Goal: Information Seeking & Learning: Understand process/instructions

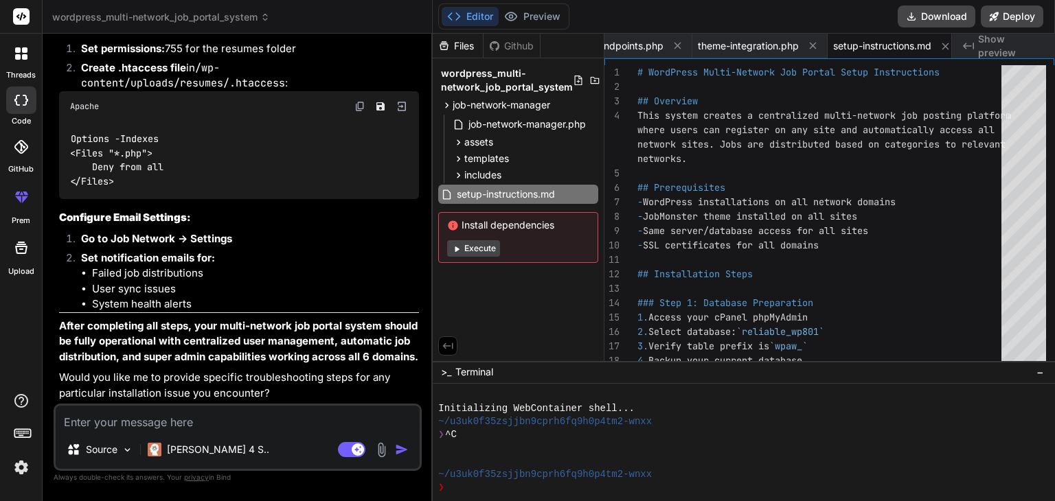
scroll to position [6090, 0]
click at [252, 57] on p "Set permissions: 755 for the resumes folder" at bounding box center [250, 49] width 338 height 16
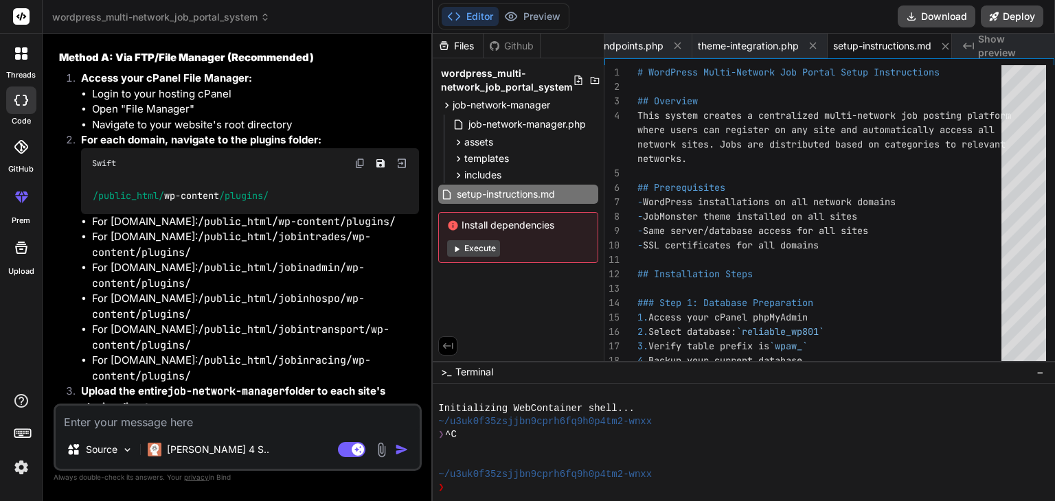
scroll to position [2371, 0]
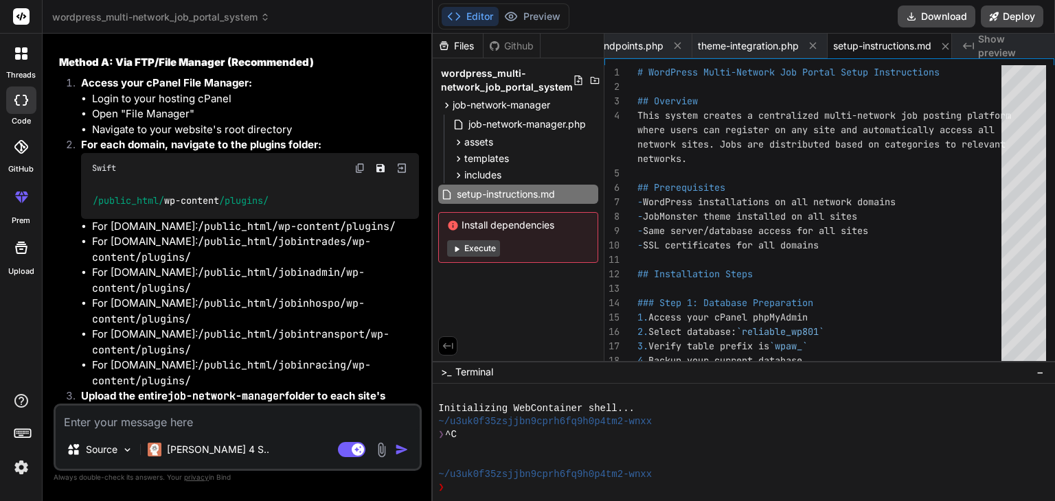
click at [106, 416] on textarea at bounding box center [238, 418] width 364 height 25
type textarea "d"
type textarea "x"
type textarea "do"
type textarea "x"
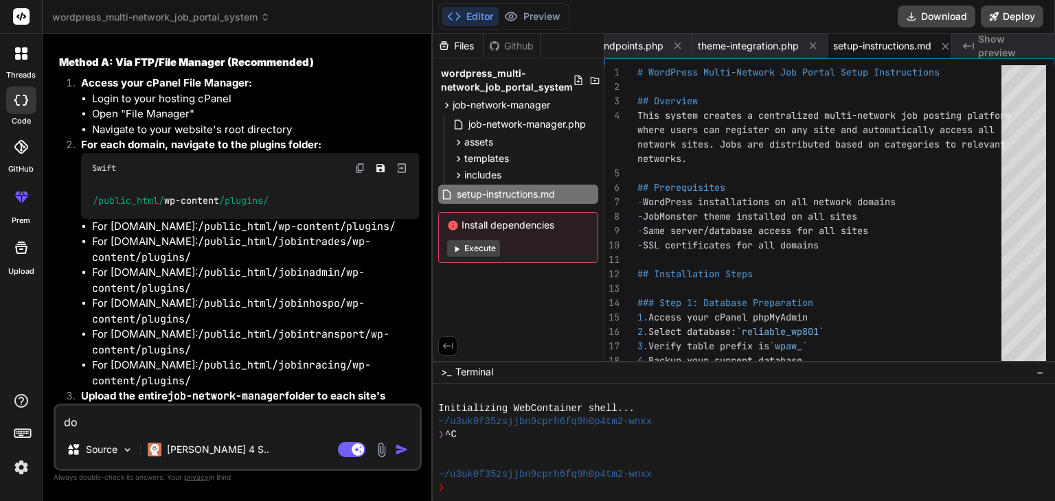
type textarea "do"
type textarea "x"
type textarea "do i"
type textarea "x"
type textarea "do i"
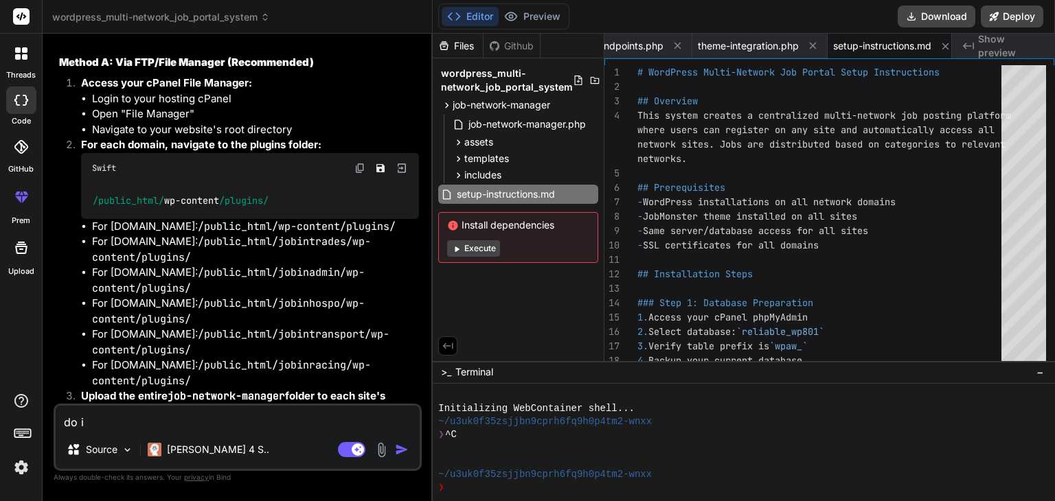
type textarea "x"
type textarea "do i n"
type textarea "x"
type textarea "do i ne"
type textarea "x"
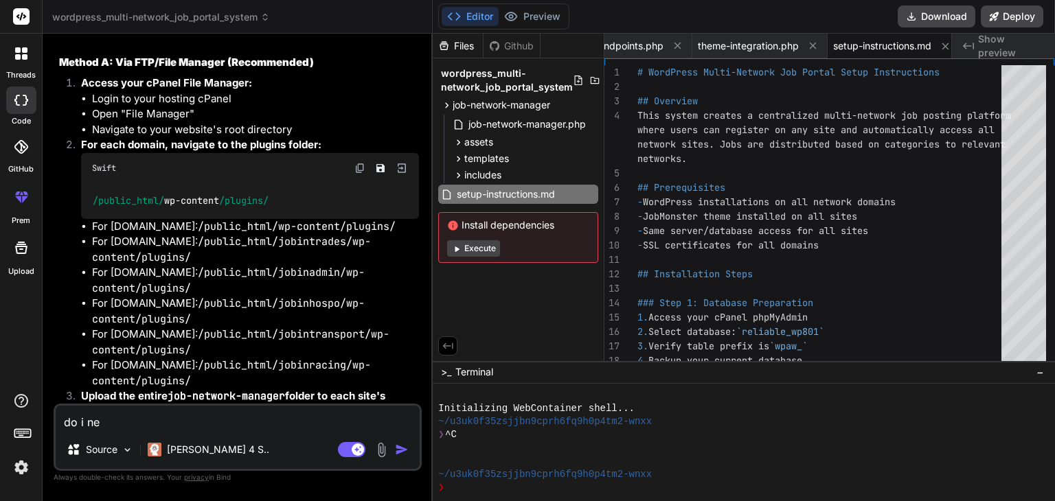
type textarea "do i nee"
type textarea "x"
type textarea "do i nee"
type textarea "x"
type textarea "do i nee"
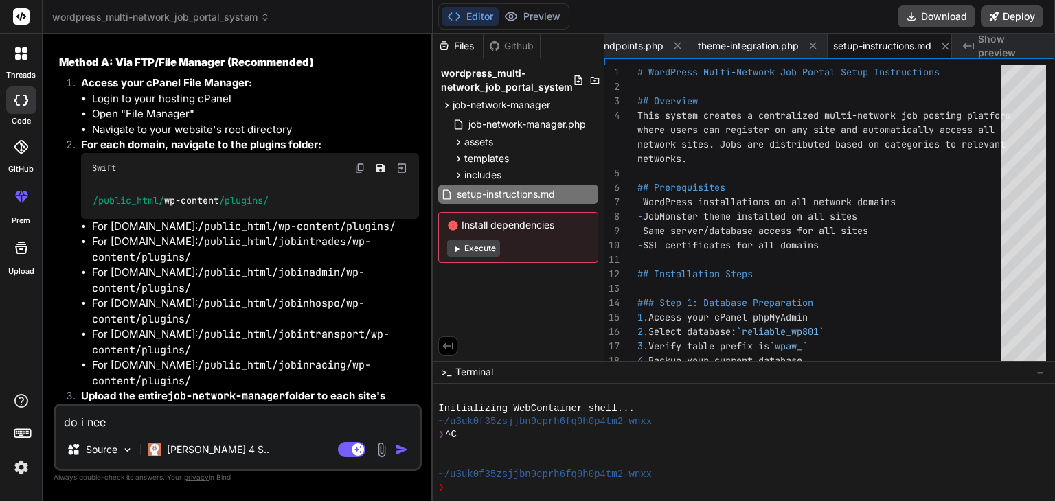
type textarea "x"
type textarea "do i need"
type textarea "x"
type textarea "do i need"
type textarea "x"
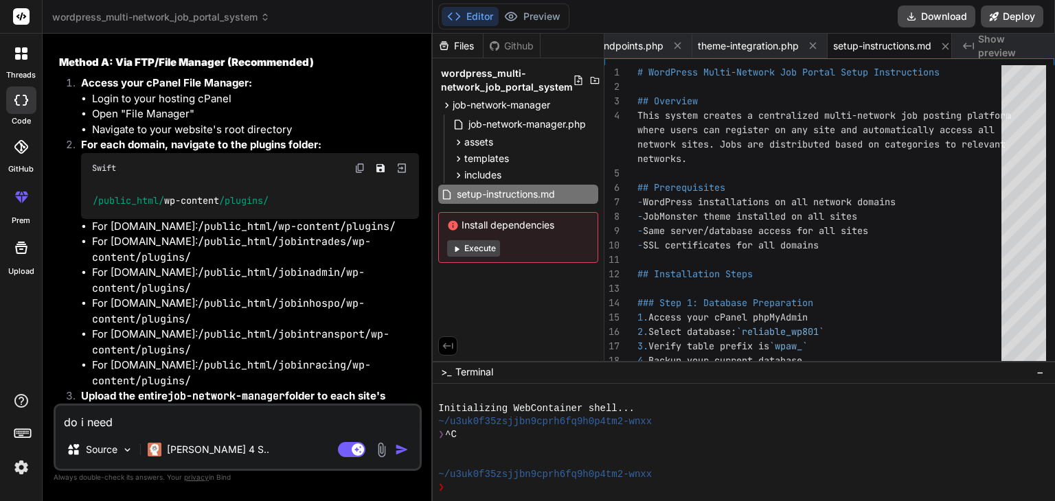
type textarea "do i need t"
type textarea "x"
type textarea "do i need to"
type textarea "x"
type textarea "do i need to"
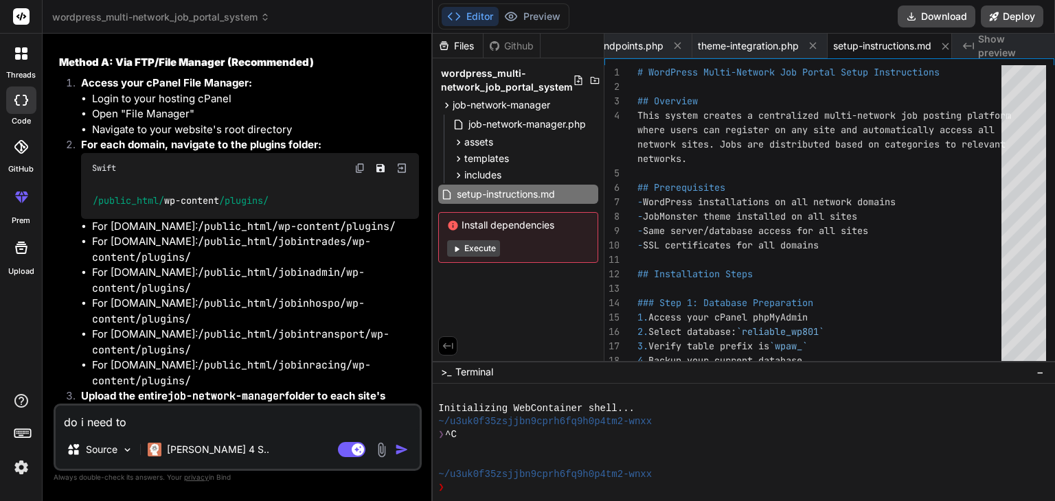
type textarea "x"
type textarea "do i need to s"
type textarea "x"
type textarea "do i need to se"
type textarea "x"
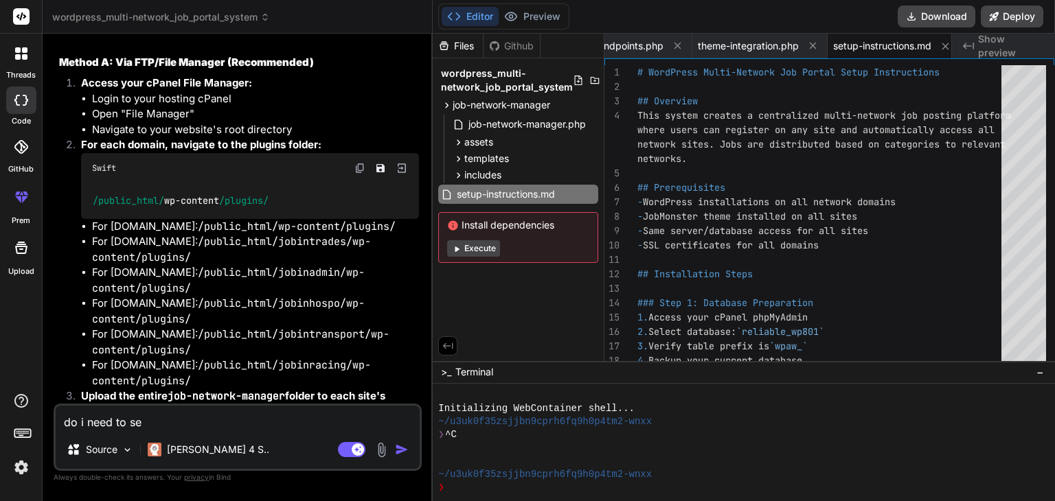
type textarea "do i need to set"
type textarea "x"
type textarea "do i need to setu"
type textarea "x"
type textarea "do i need to setup"
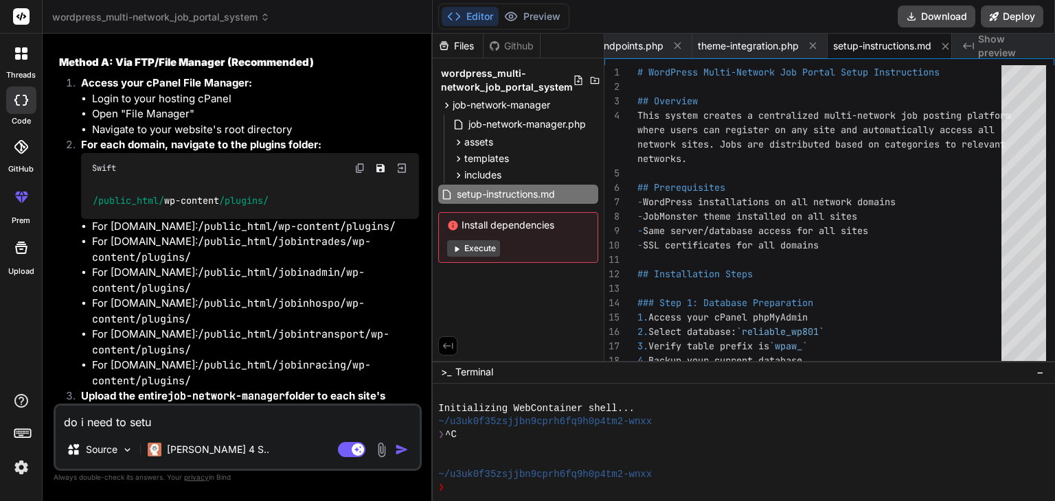
type textarea "x"
type textarea "do i need to setup"
type textarea "x"
type textarea "do i need to setup m"
type textarea "x"
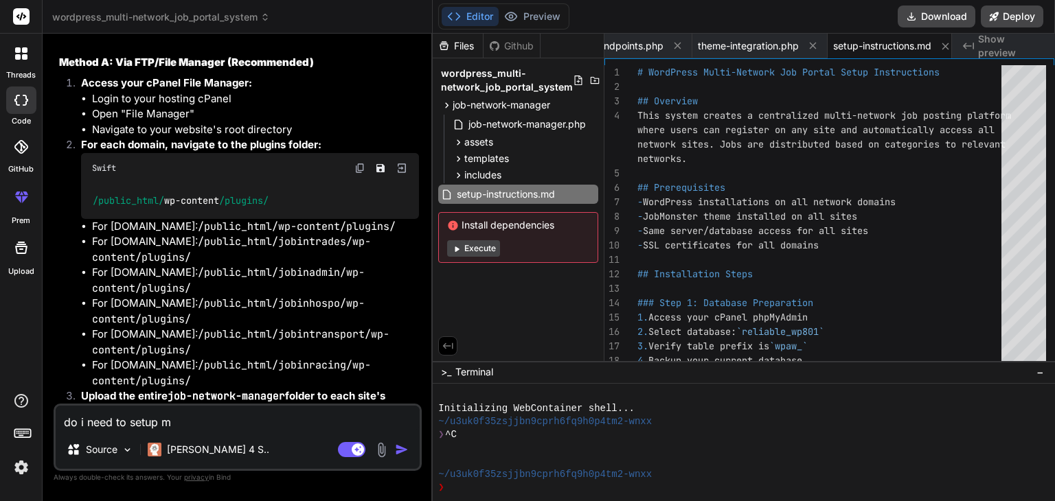
type textarea "do i need to setup mu"
type textarea "x"
type textarea "do i need to setup mul"
type textarea "x"
type textarea "do i need to setup mult"
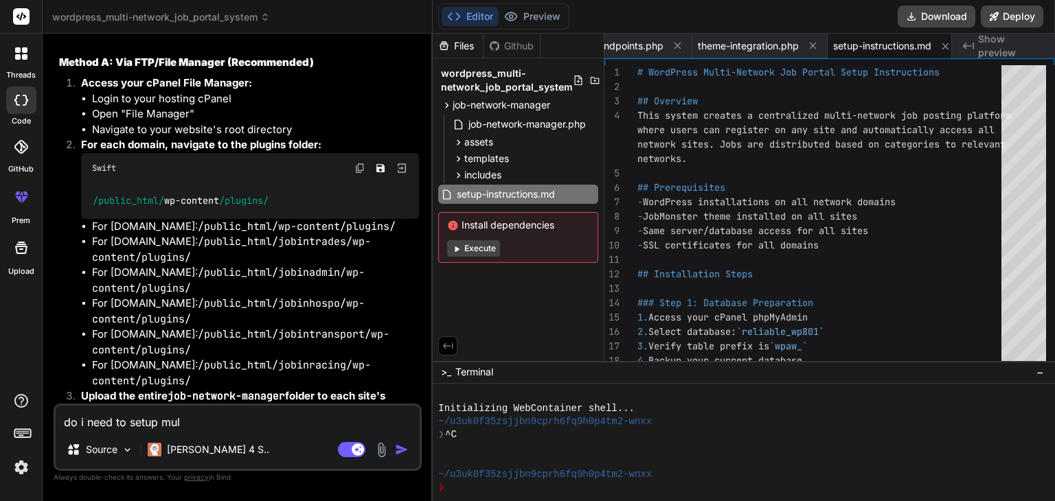
type textarea "x"
type textarea "do i need to setup multi"
type textarea "x"
type textarea "do i need to setup multi"
type textarea "x"
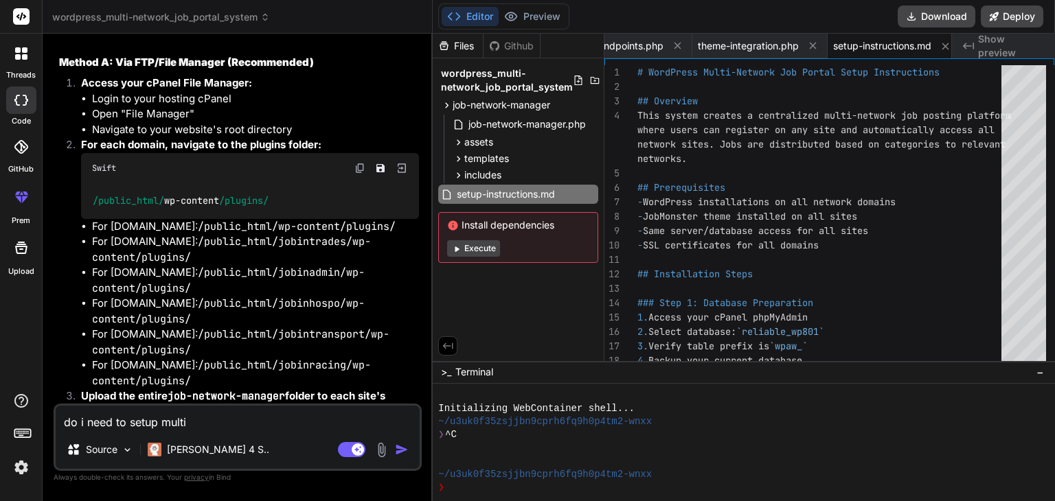
type textarea "do i need to setup multi n"
type textarea "x"
type textarea "do i need to setup multi ne"
type textarea "x"
type textarea "do i need to setup multi net"
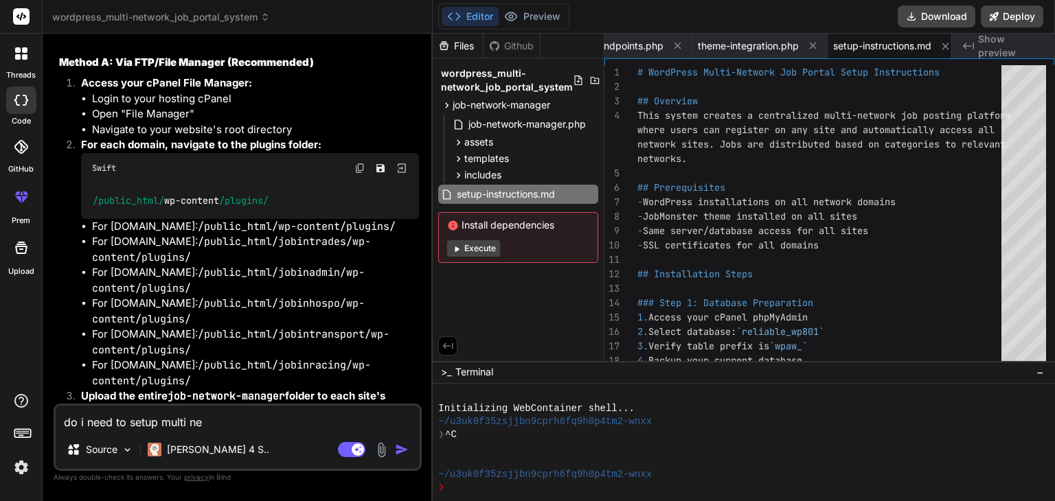
type textarea "x"
type textarea "do i need to setup multi netw"
type textarea "x"
type textarea "do i need to setup multi netwo"
type textarea "x"
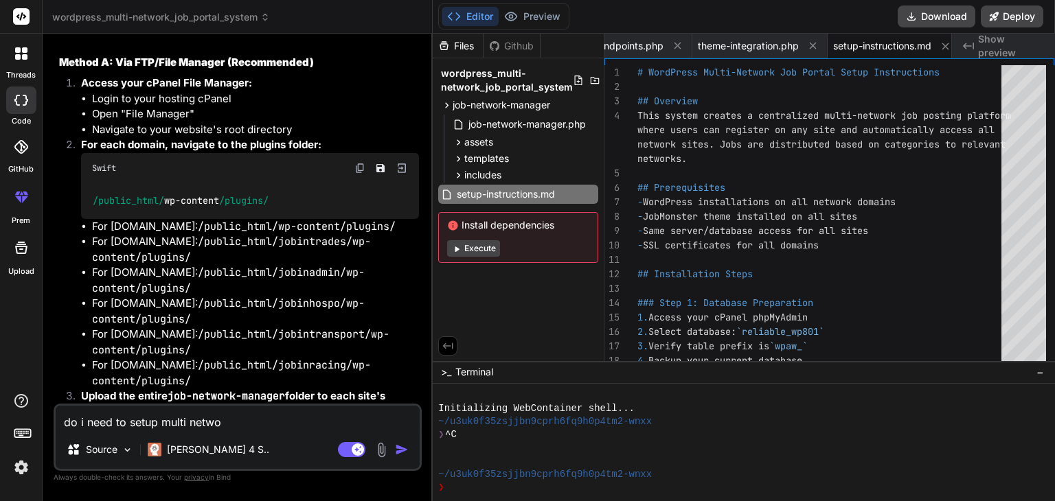
type textarea "do i need to setup multi netwot"
type textarea "x"
type textarea "do i need to setup multi netwo"
type textarea "x"
type textarea "do i need to setup multi networ"
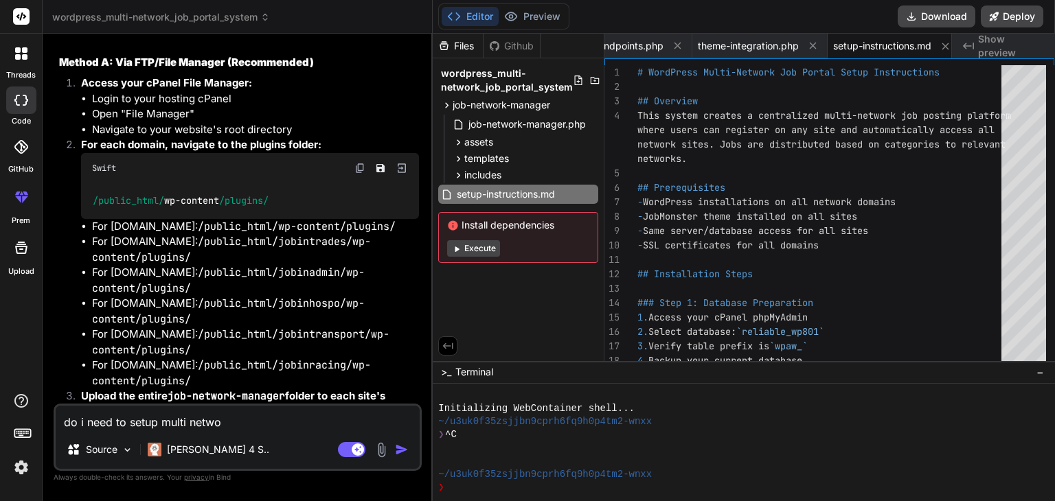
type textarea "x"
type textarea "do i need to setup multi network"
type textarea "x"
type textarea "do i need to setup multi network"
type textarea "x"
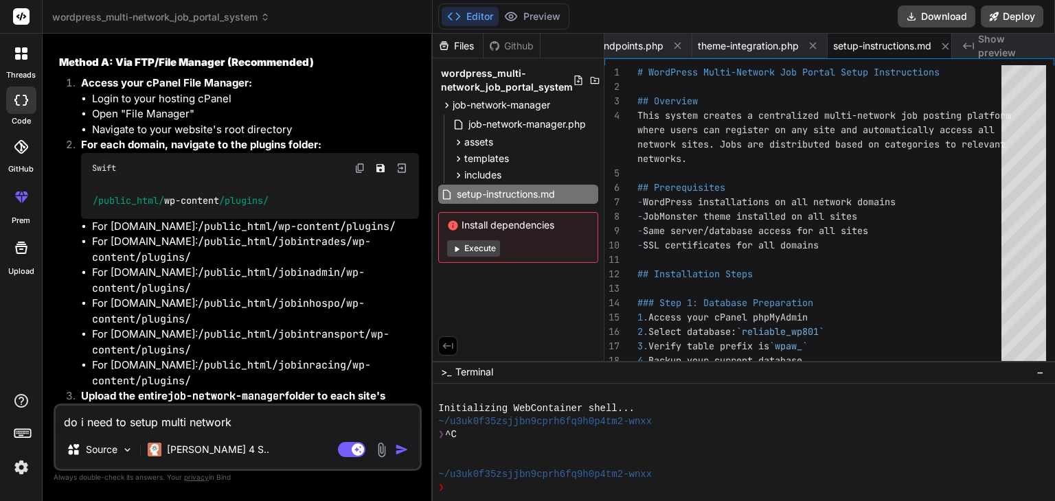
type textarea "do i need to setup multi network"
type textarea "x"
type textarea "do i need to setup multi network s"
type textarea "x"
type textarea "do i need to setup multi network se"
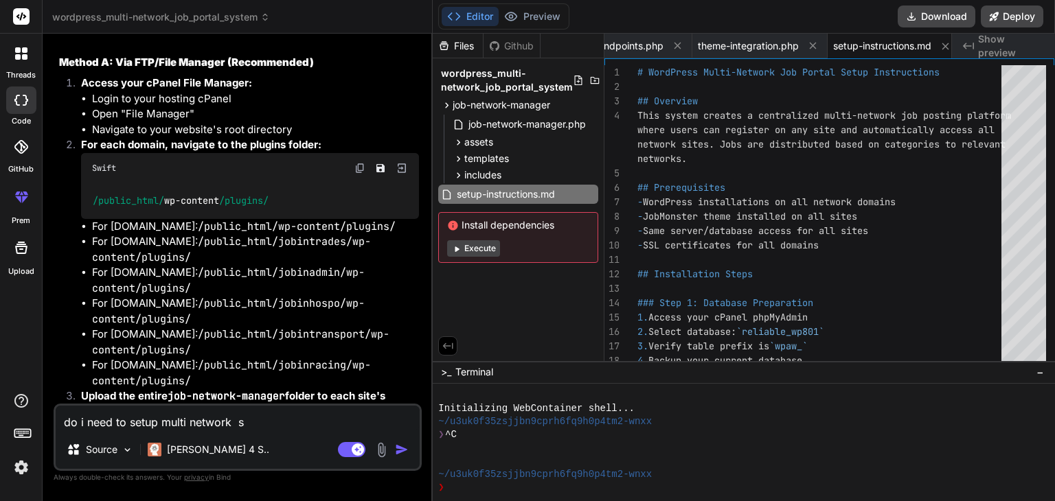
type textarea "x"
type textarea "do i need to setup multi network sey"
type textarea "x"
type textarea "do i need to setup multi network se"
type textarea "x"
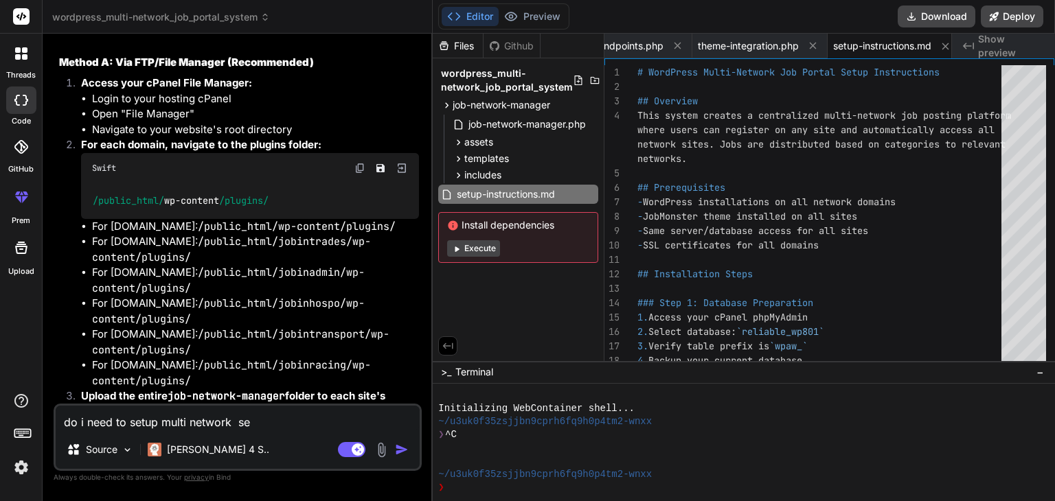
type textarea "do i need to setup multi network s"
type textarea "x"
type textarea "do i need to setup multi network se"
type textarea "x"
type textarea "do i need to setup multi network set"
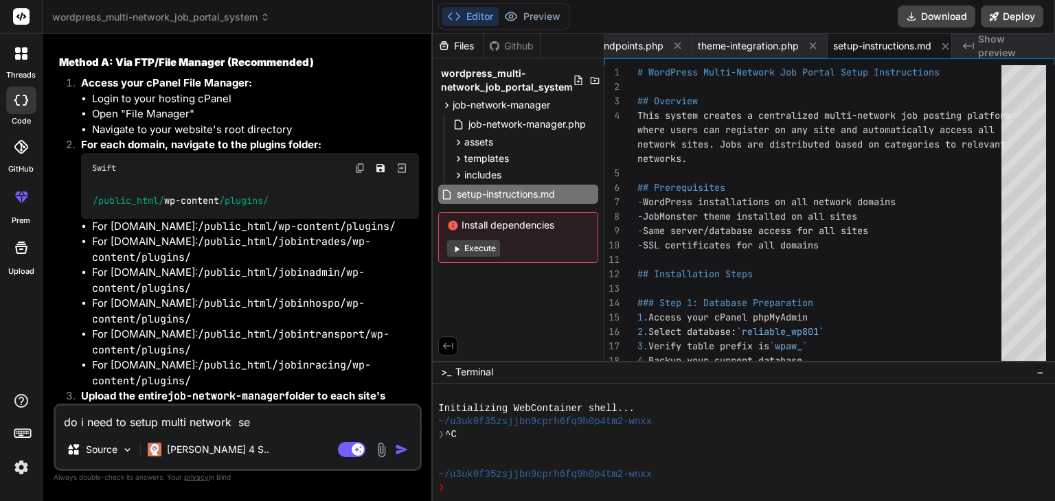
type textarea "x"
type textarea "do i need to setup multi network set"
type textarea "x"
type textarea "do i need to setup multi network set"
type textarea "x"
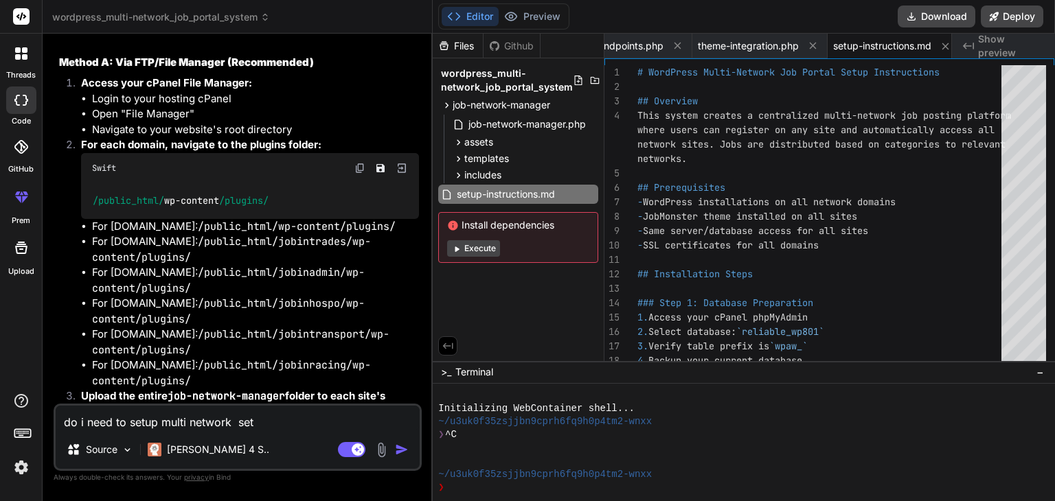
type textarea "do i need to setup multi network setu"
type textarea "x"
type textarea "do i need to setup multi network setup"
type textarea "x"
type textarea "do i need to setup multi network setup"
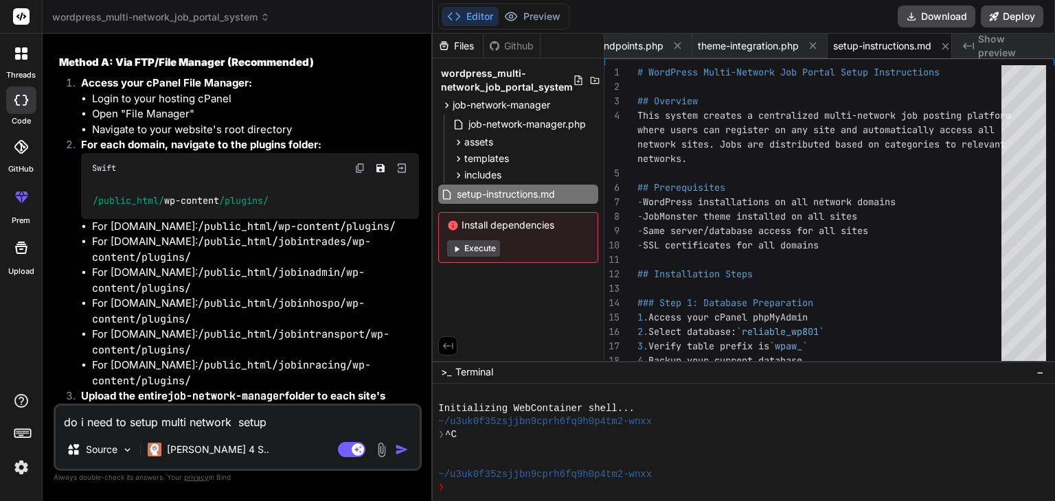
type textarea "x"
type textarea "do i need to setup multi network setup"
type textarea "x"
type textarea "do i need to setup multi network setup,"
type textarea "x"
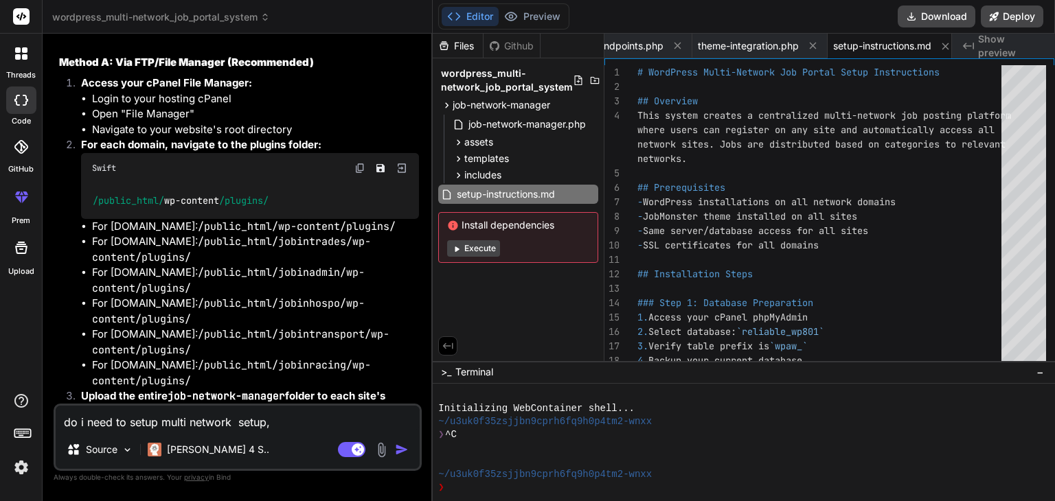
type textarea "do i need to setup multi network setup,"
type textarea "x"
type textarea "do i need to setup multi network setup, s"
type textarea "x"
type textarea "do i need to setup multi network setup, so"
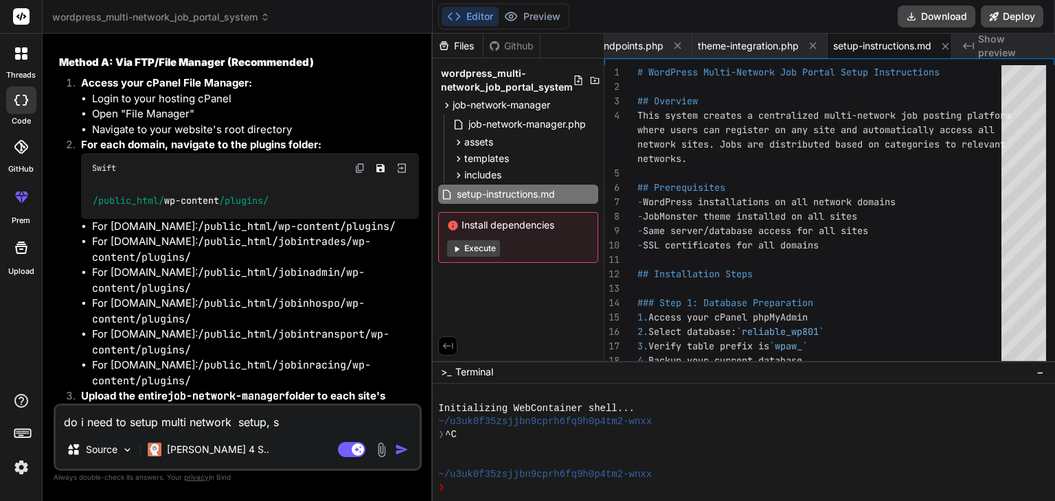
type textarea "x"
type textarea "do i need to setup multi network setup, so"
type textarea "x"
type textarea "do i need to setup multi network setup, so t"
type textarea "x"
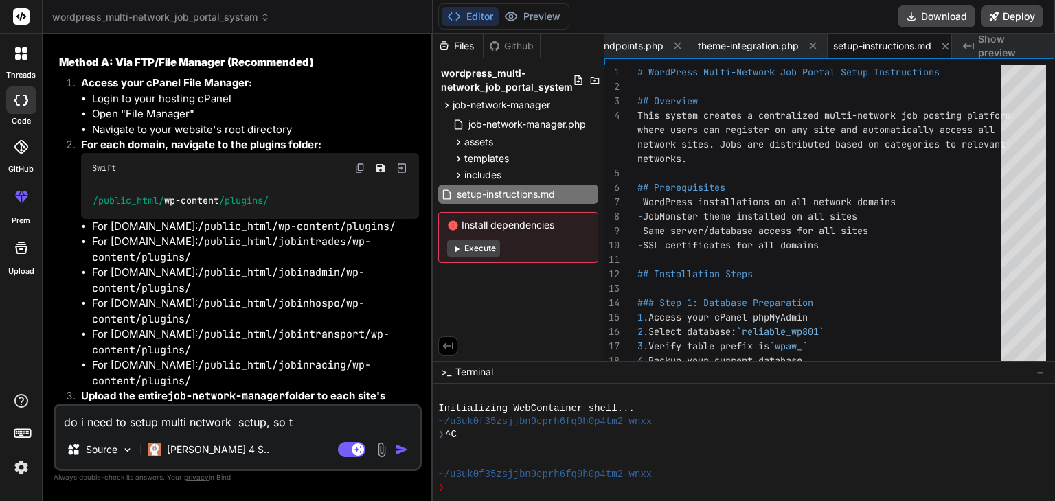
type textarea "do i need to setup multi network setup, so th"
type textarea "x"
type textarea "do i need to setup multi network setup, so tha"
type textarea "x"
type textarea "do i need to setup multi network setup, so that"
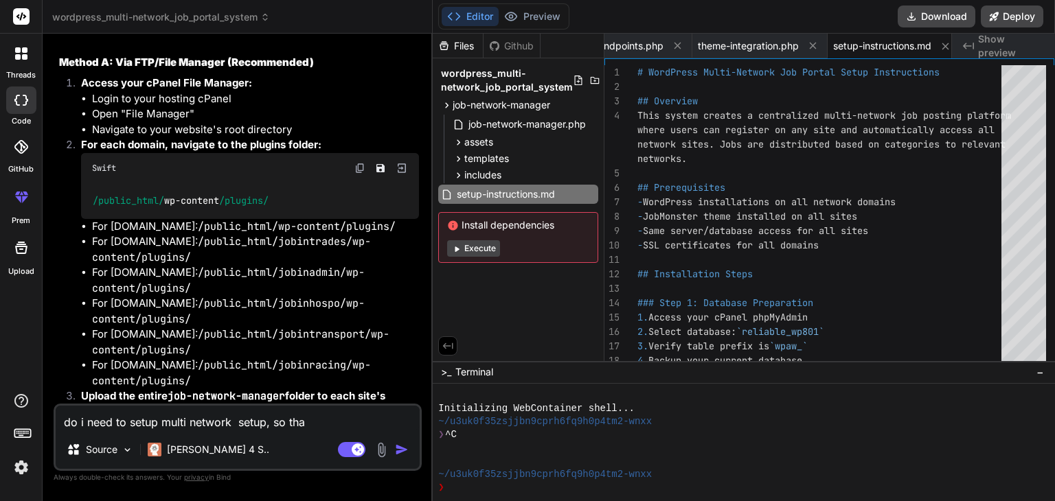
type textarea "x"
type textarea "do i need to setup multi network setup, so that"
type textarea "x"
type textarea "do i need to setup multi network setup, so that i"
type textarea "x"
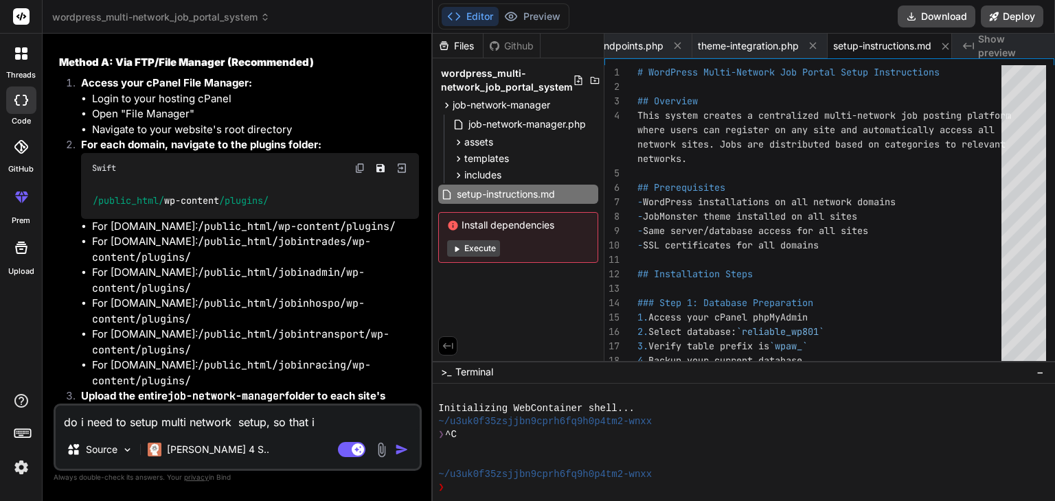
type textarea "do i need to setup multi network setup, so that i"
type textarea "x"
type textarea "do i need to setup multi network setup, so that i c"
type textarea "x"
type textarea "do i need to setup multi network setup, so that i ca"
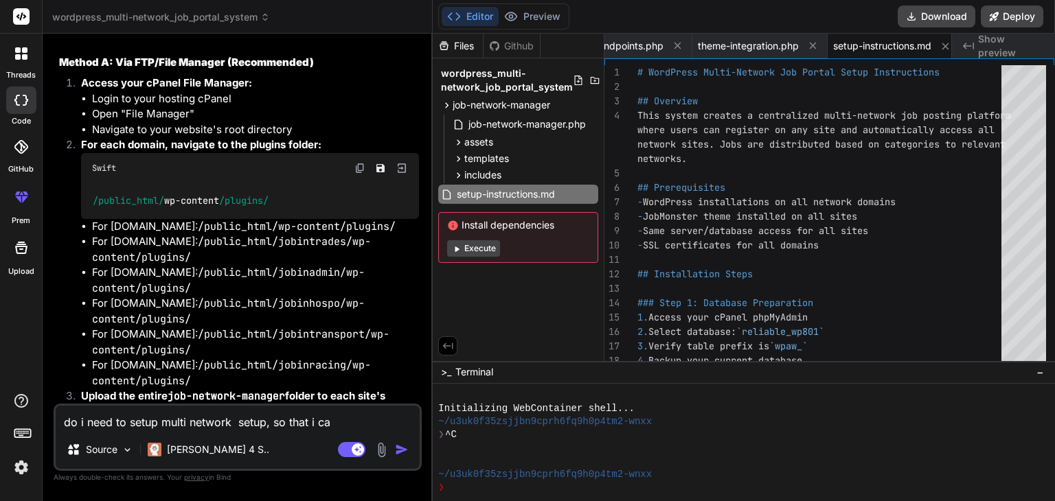
type textarea "x"
type textarea "do i need to setup multi network setup, so that i can"
type textarea "x"
type textarea "do i need to setup multi network setup, so that i can"
type textarea "x"
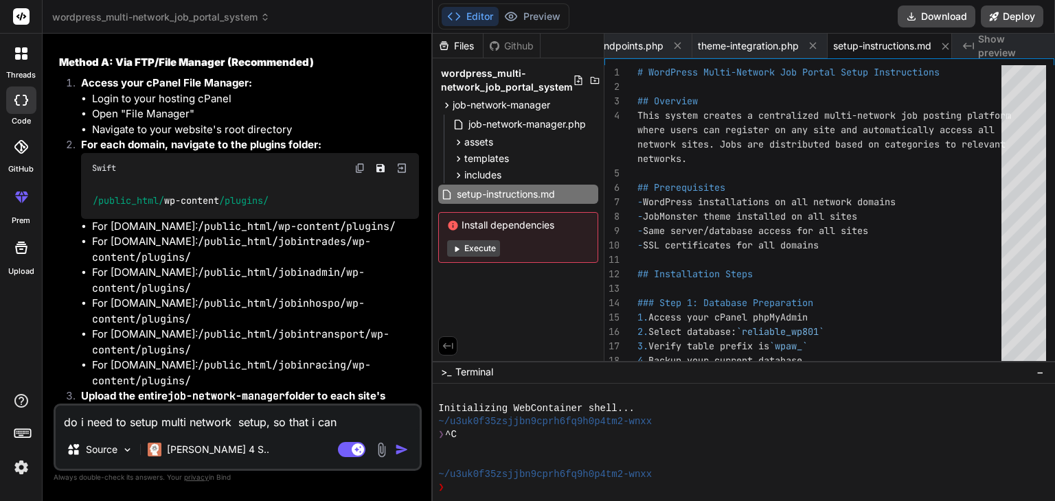
type textarea "do i need to setup multi network setup, so that i can c"
type textarea "x"
type textarea "do i need to setup multi network setup, so that i can ca"
type textarea "x"
type textarea "do i need to setup multi network setup, so that i can cam"
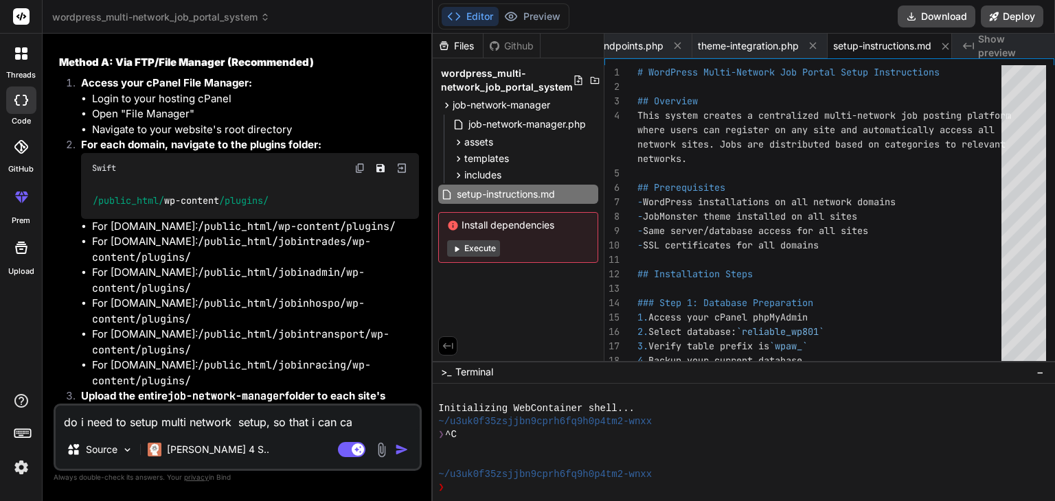
type textarea "x"
type textarea "do i need to setup multi network setup, so that i can cama"
type textarea "x"
type textarea "do i need to setup multi network setup, so that i can camag"
type textarea "x"
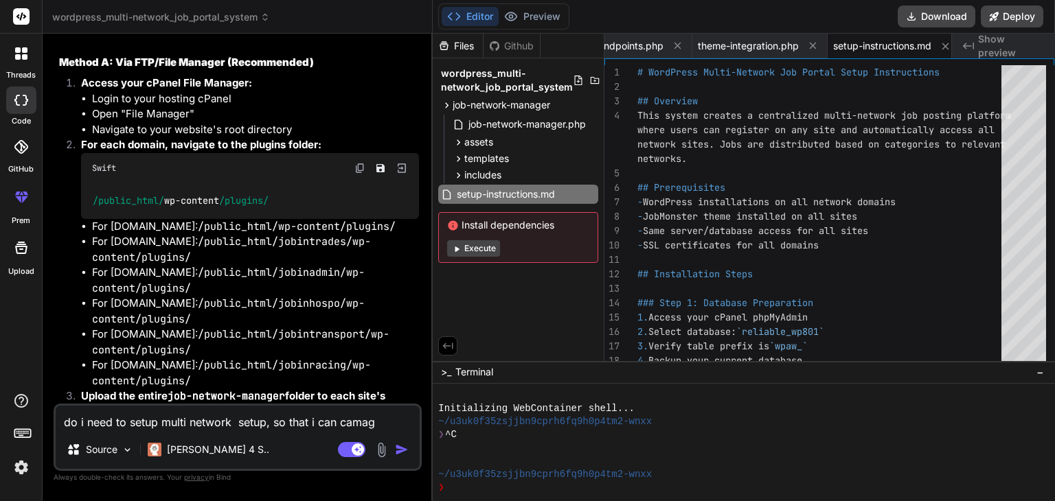
type textarea "do i need to setup multi network setup, so that i can camage"
type textarea "x"
type textarea "do i need to setup multi network setup, so that i can camage"
type textarea "x"
type textarea "do i need to setup multi network setup, so that i can camage ="
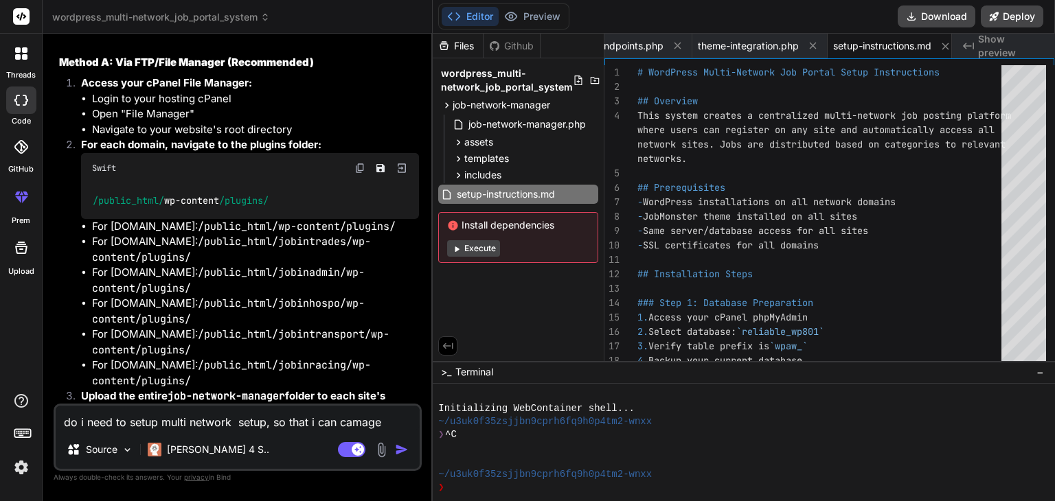
type textarea "x"
type textarea "do i need to setup multi network setup, so that i can camage"
type textarea "x"
type textarea "do i need to setup multi network setup, so that i can camage"
type textarea "x"
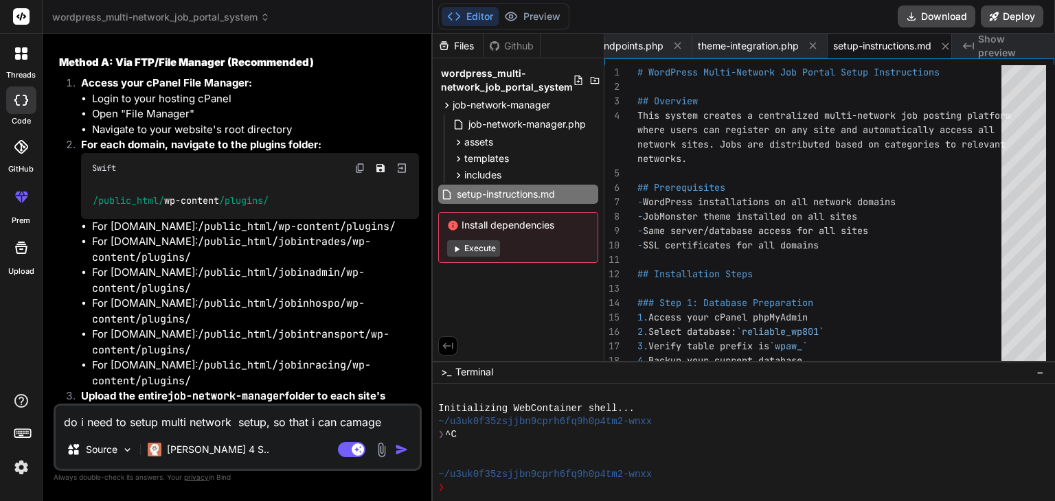
type textarea "do i need to setup multi network setup, so that i can camag"
type textarea "x"
type textarea "do i need to setup multi network setup, so that i can cama"
type textarea "x"
type textarea "do i need to setup multi network setup, so that i can cam"
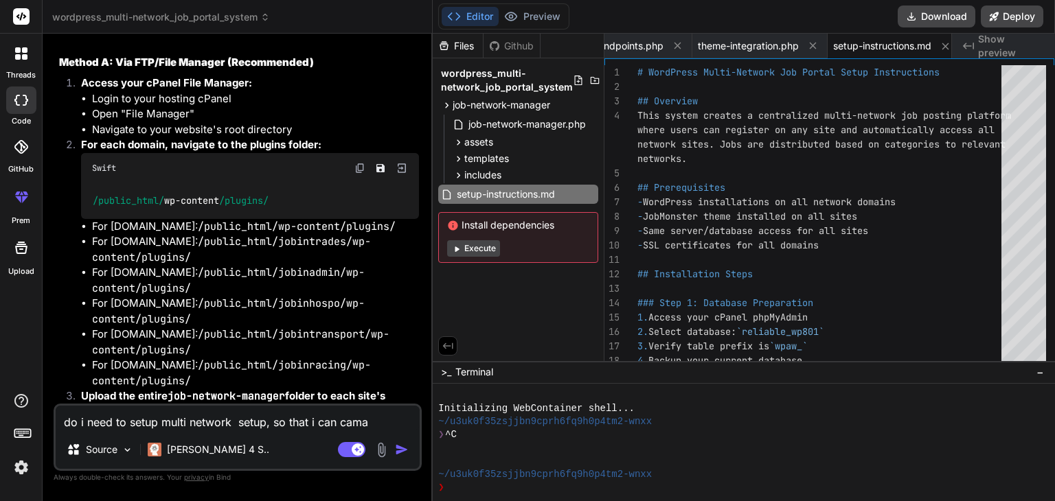
type textarea "x"
type textarea "do i need to setup multi network setup, so that i can ca"
type textarea "x"
type textarea "do i need to setup multi network setup, so that i can c"
type textarea "x"
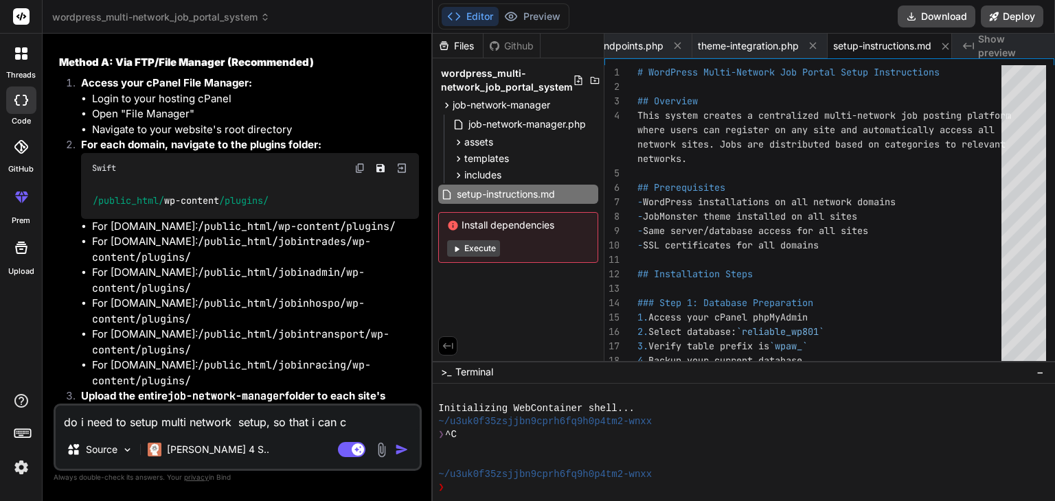
type textarea "do i need to setup multi network setup, so that i can"
type textarea "x"
type textarea "do i need to setup multi network setup, so that i can m"
type textarea "x"
type textarea "do i need to setup multi network setup, so that i can ma"
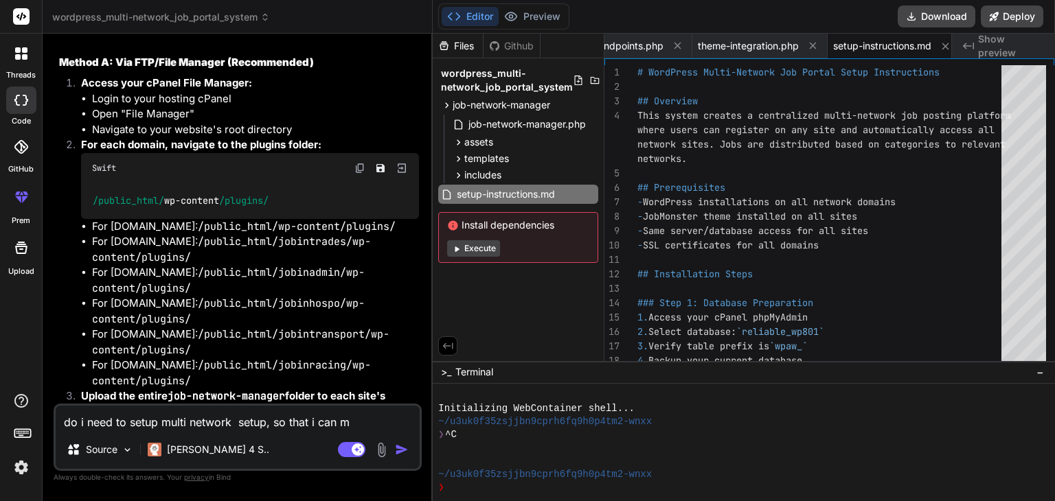
type textarea "x"
type textarea "do i need to setup multi network setup, so that i can man"
type textarea "x"
type textarea "do i need to setup multi network setup, so that i can mana"
type textarea "x"
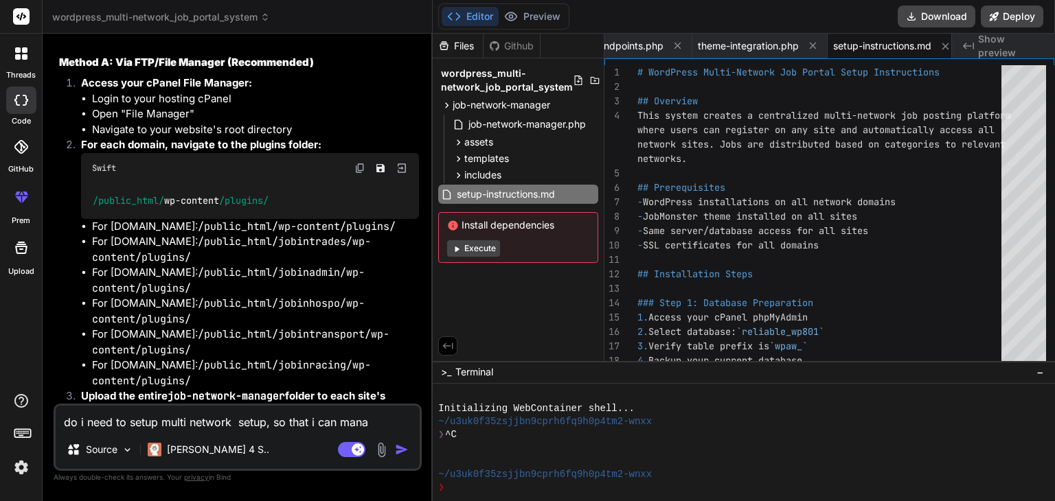
type textarea "do i need to setup multi network setup, so that i can manag"
type textarea "x"
type textarea "do i need to setup multi network setup, so that i can manage"
type textarea "x"
type textarea "do i need to setup multi network setup, so that i can manage"
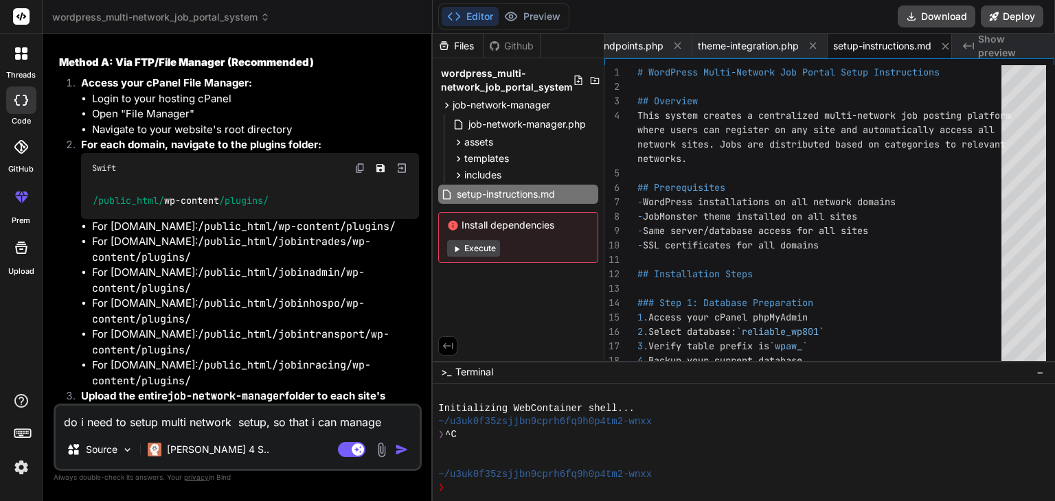
type textarea "x"
type textarea "do i need to setup multi network setup, so that i can manage a"
type textarea "x"
type textarea "do i need to setup multi network setup, so that i can manage al"
type textarea "x"
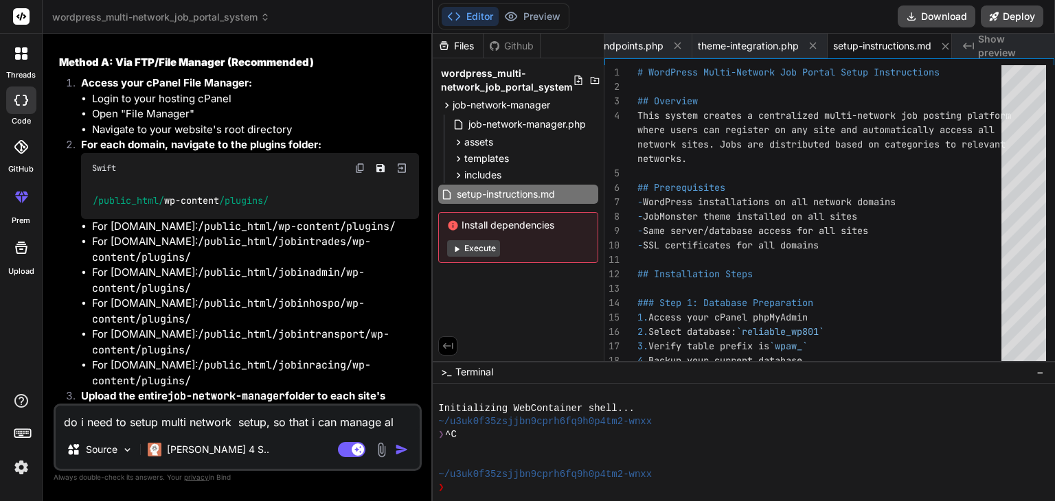
type textarea "do i need to setup multi network setup, so that i can manage all"
type textarea "x"
type textarea "do i need to setup multi network setup, so that i can manage all"
type textarea "x"
type textarea "do i need to setup multi network setup, so that i can manage all s"
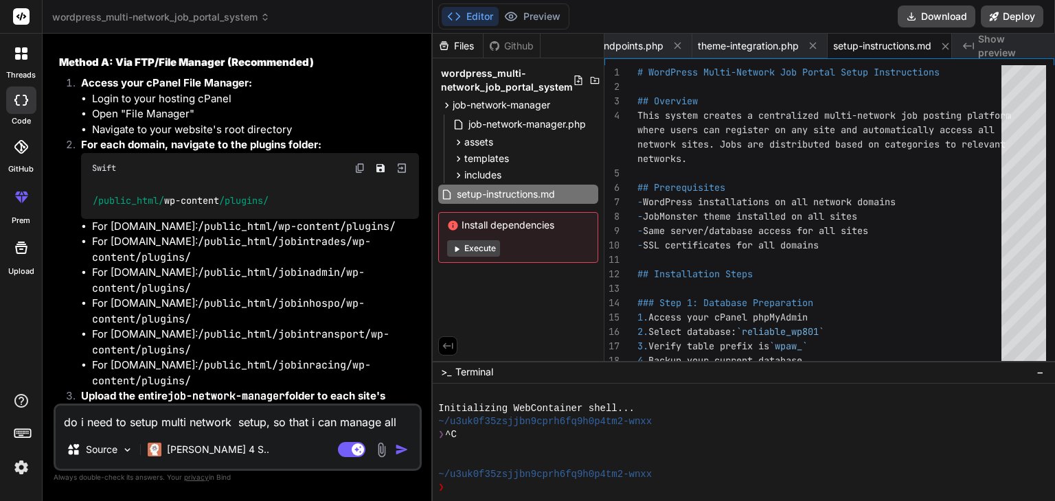
type textarea "x"
type textarea "do i need to setup multi network setup, so that i can manage all si"
type textarea "x"
type textarea "do i need to setup multi network setup, so that i can manage all sit"
type textarea "x"
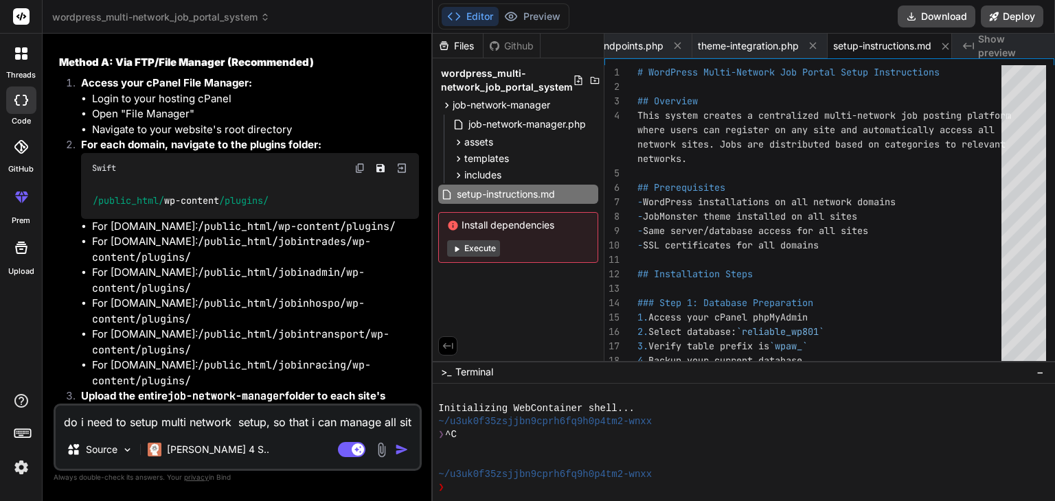
type textarea "do i need to setup multi network setup, so that i can manage all site"
type textarea "x"
type textarea "do i need to setup multi network setup, so that i can manage all sites"
type textarea "x"
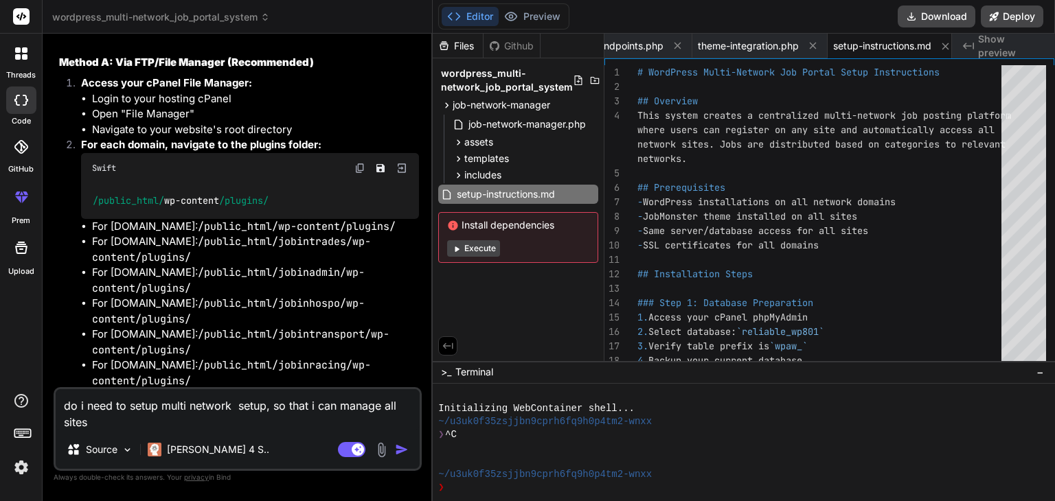
type textarea "do i need to setup multi network setup, so that i can manage all sites"
type textarea "x"
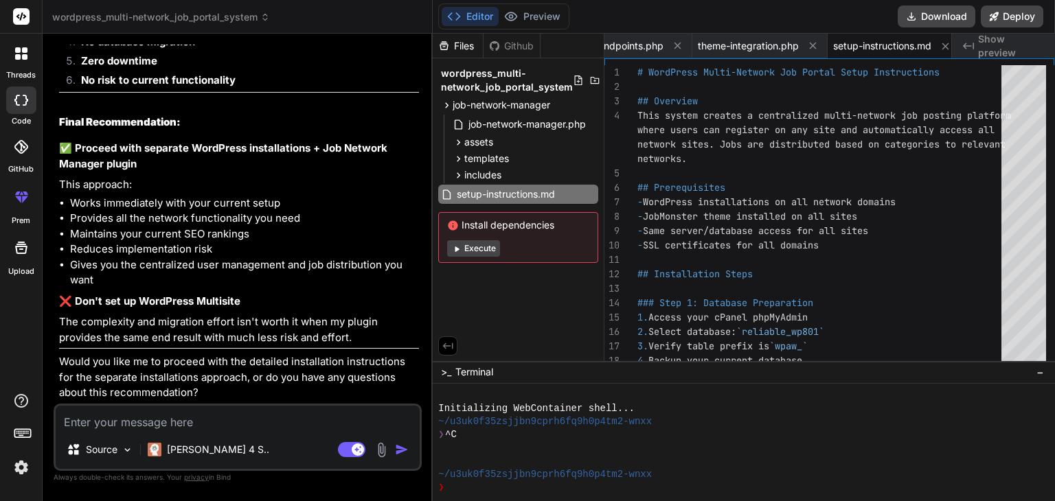
scroll to position [8810, 0]
click at [95, 420] on textarea at bounding box center [238, 418] width 364 height 25
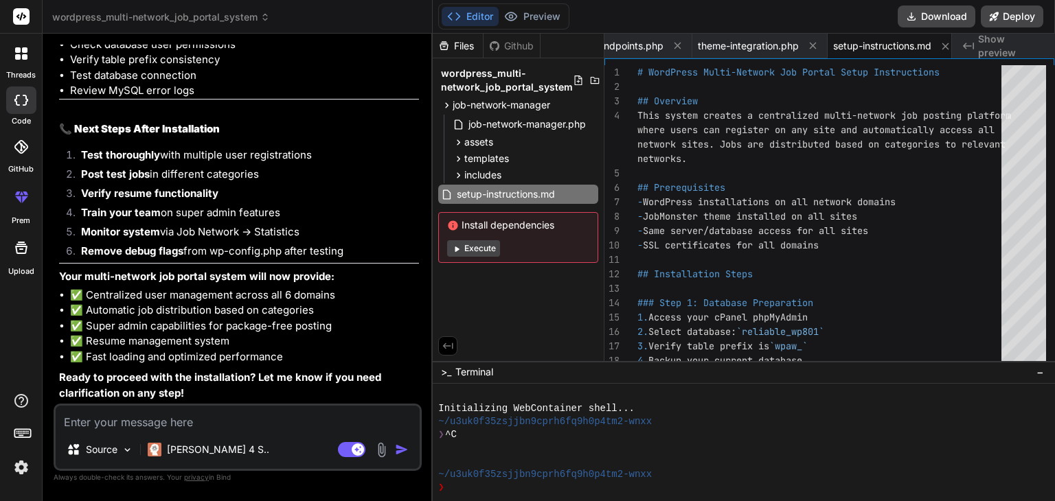
scroll to position [15272, 0]
click at [114, 419] on textarea at bounding box center [238, 418] width 364 height 25
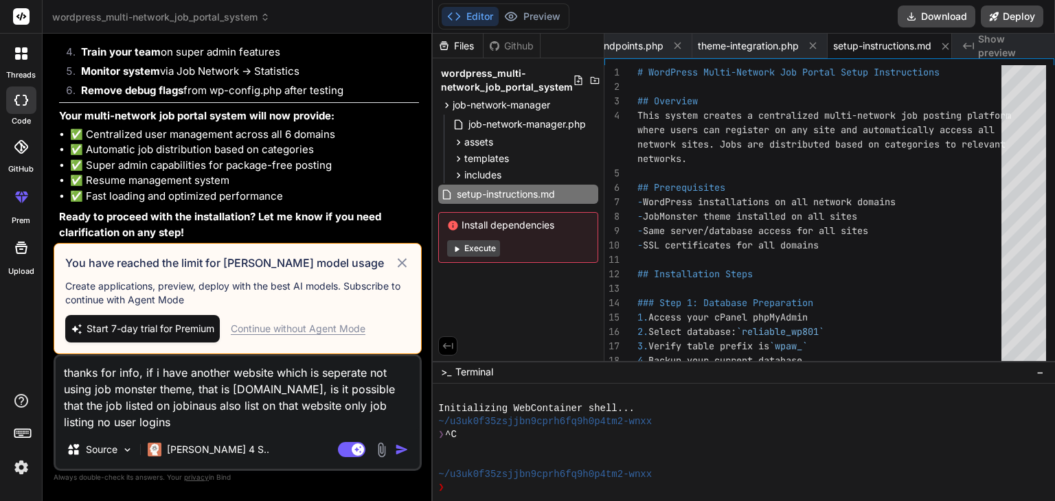
click at [300, 328] on div "Continue without Agent Mode" at bounding box center [298, 329] width 135 height 14
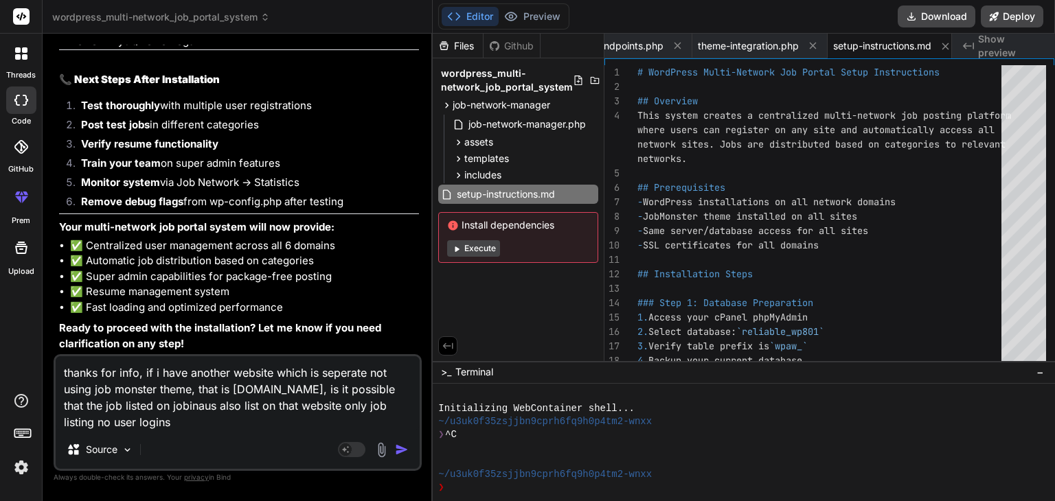
click at [404, 446] on img "button" at bounding box center [402, 450] width 14 height 14
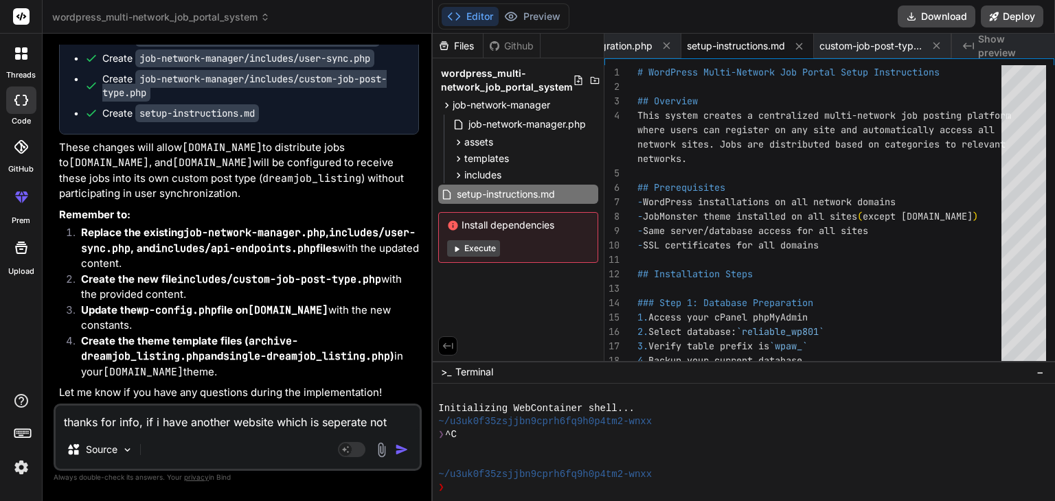
scroll to position [16331, 0]
click at [236, 298] on li "Create the new file includes/custom-job-post-type.php with the provided content." at bounding box center [244, 287] width 349 height 31
click at [455, 159] on icon at bounding box center [459, 159] width 12 height 12
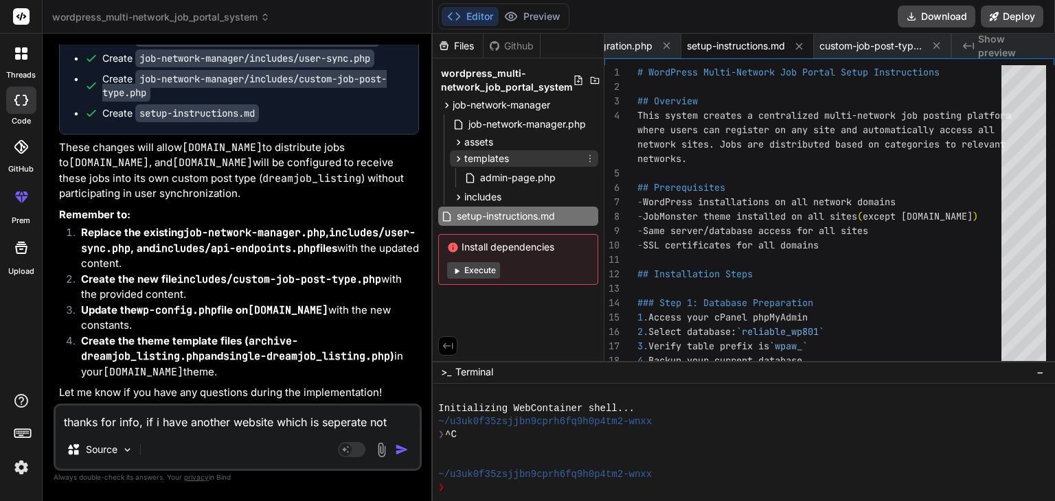
click at [455, 159] on icon at bounding box center [459, 159] width 12 height 12
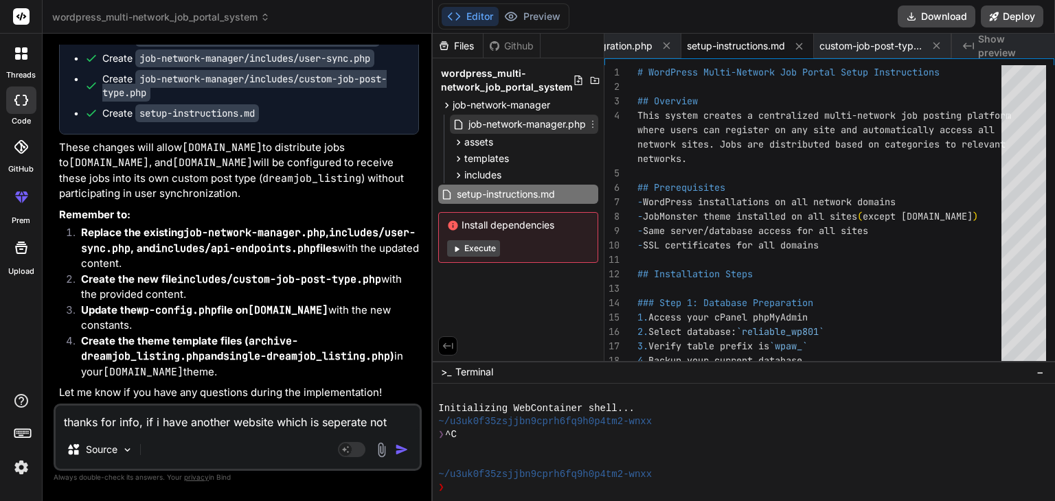
click at [460, 123] on icon at bounding box center [459, 125] width 12 height 12
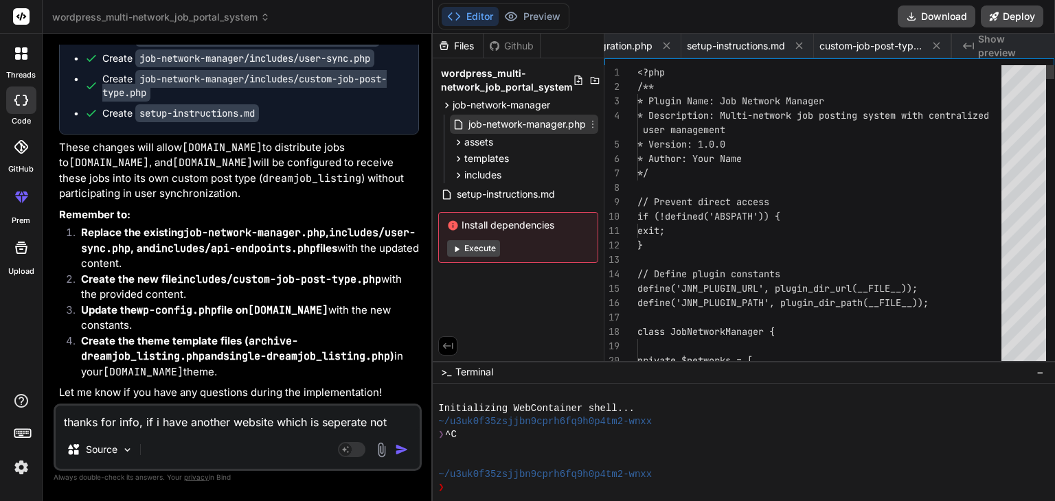
scroll to position [0, 0]
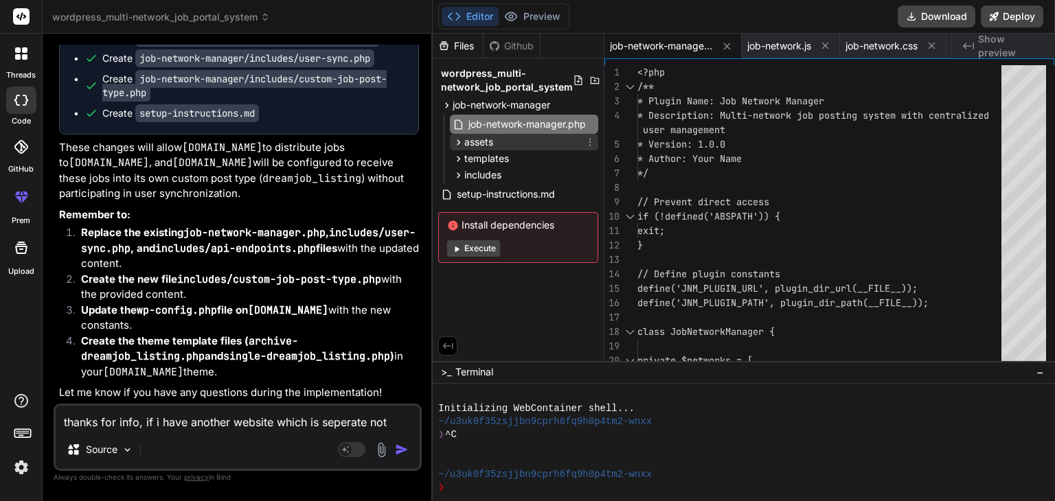
click at [457, 144] on icon at bounding box center [459, 143] width 12 height 12
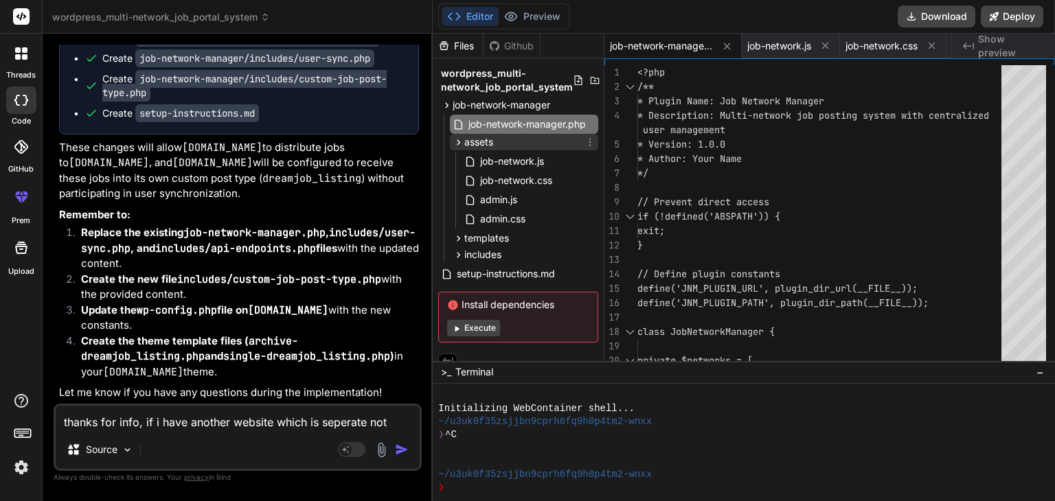
click at [457, 144] on icon at bounding box center [459, 143] width 12 height 12
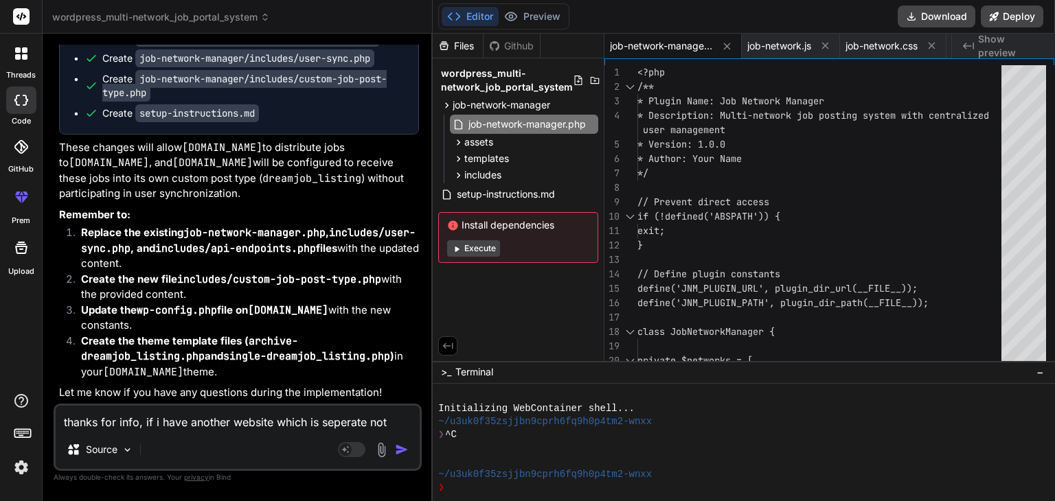
click at [459, 81] on span "wordpress_multi-network_job_portal_system" at bounding box center [507, 80] width 132 height 27
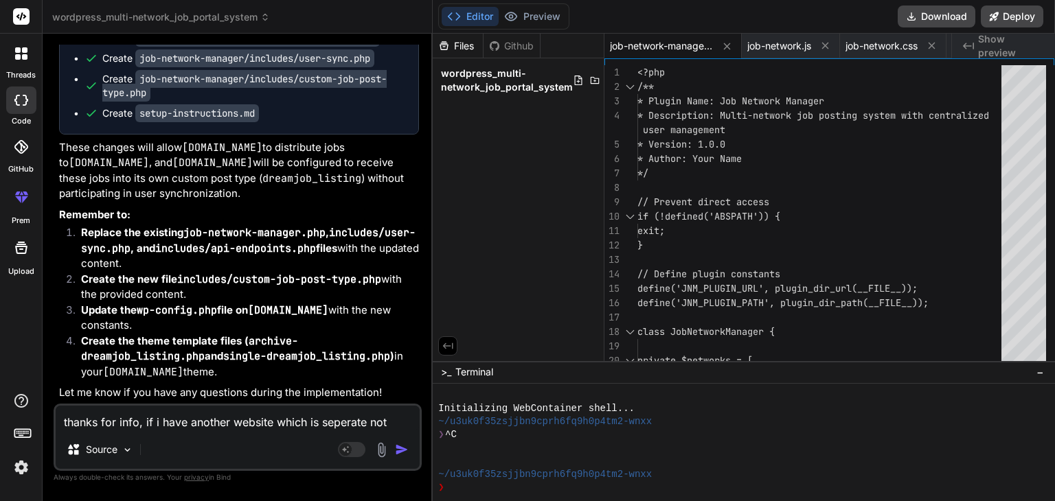
click at [459, 81] on span "wordpress_multi-network_job_portal_system" at bounding box center [507, 80] width 132 height 27
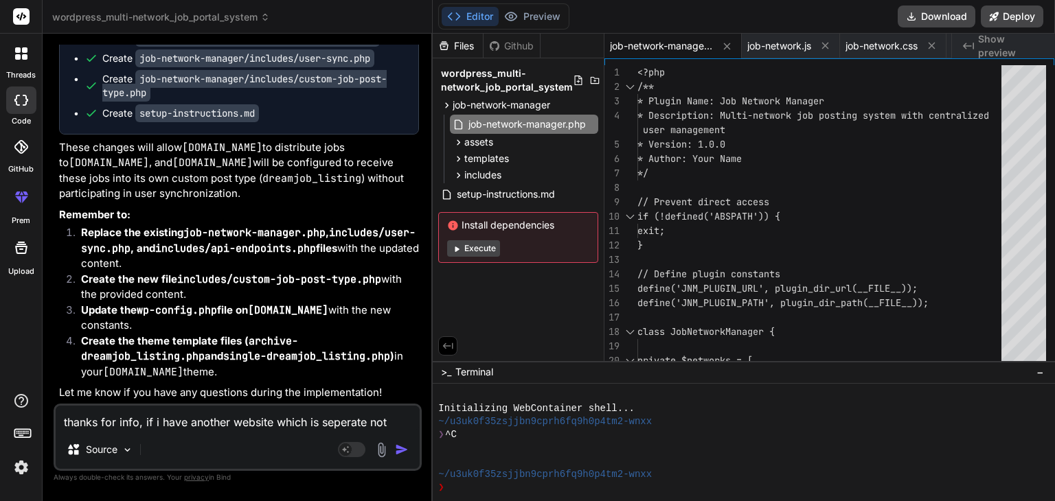
click at [453, 42] on div "Files" at bounding box center [458, 46] width 50 height 14
click at [267, 67] on code "job-network-manager/includes/user-sync.php" at bounding box center [254, 58] width 239 height 18
click at [457, 174] on icon at bounding box center [459, 176] width 12 height 12
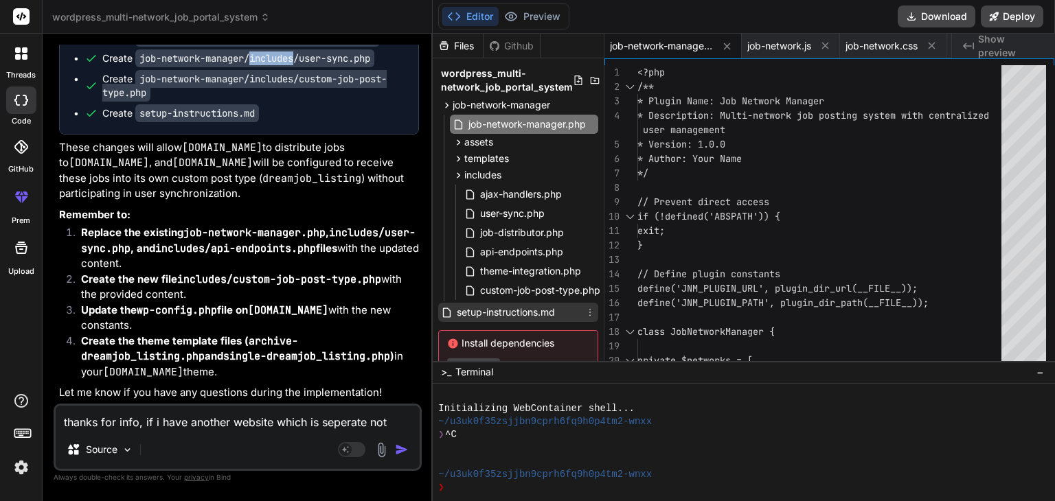
click at [500, 311] on span "setup-instructions.md" at bounding box center [505, 312] width 101 height 16
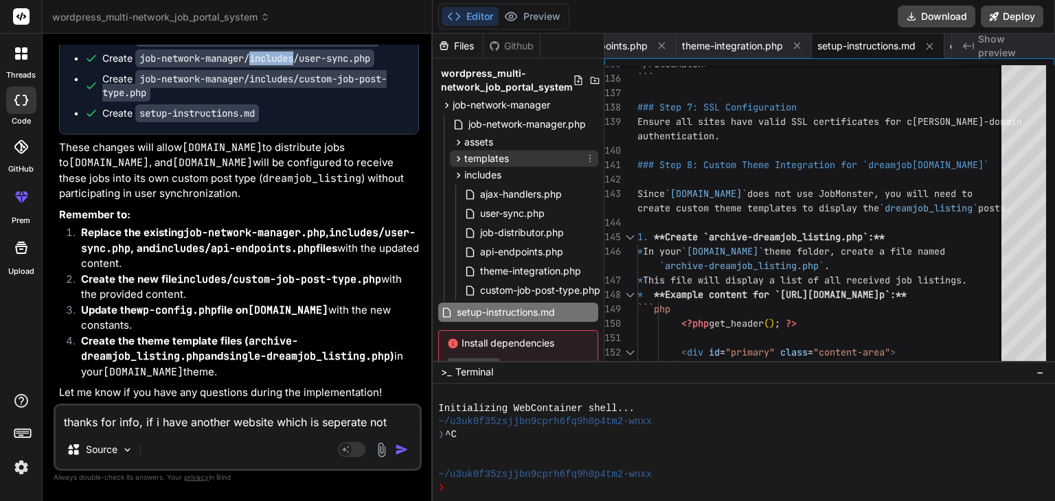
click at [460, 156] on icon at bounding box center [459, 159] width 12 height 12
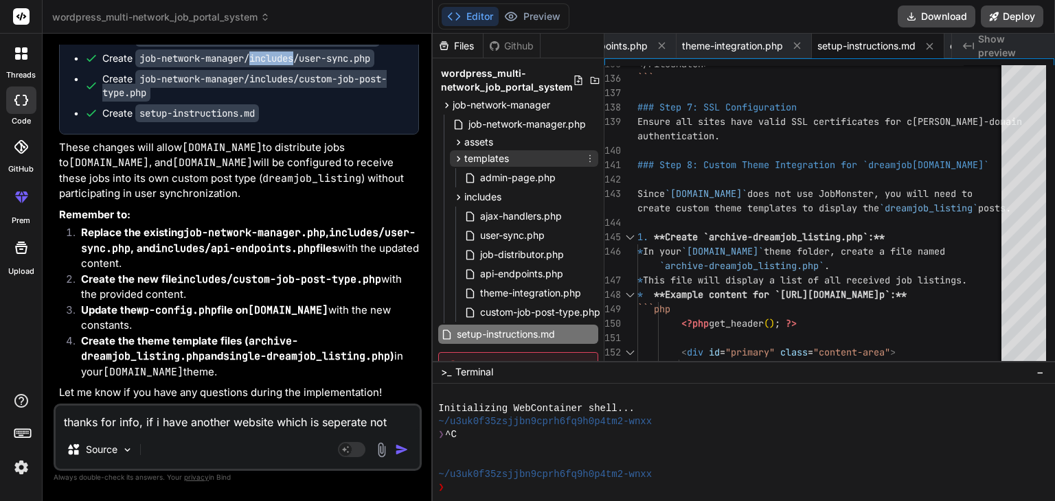
click at [460, 156] on icon at bounding box center [459, 159] width 12 height 12
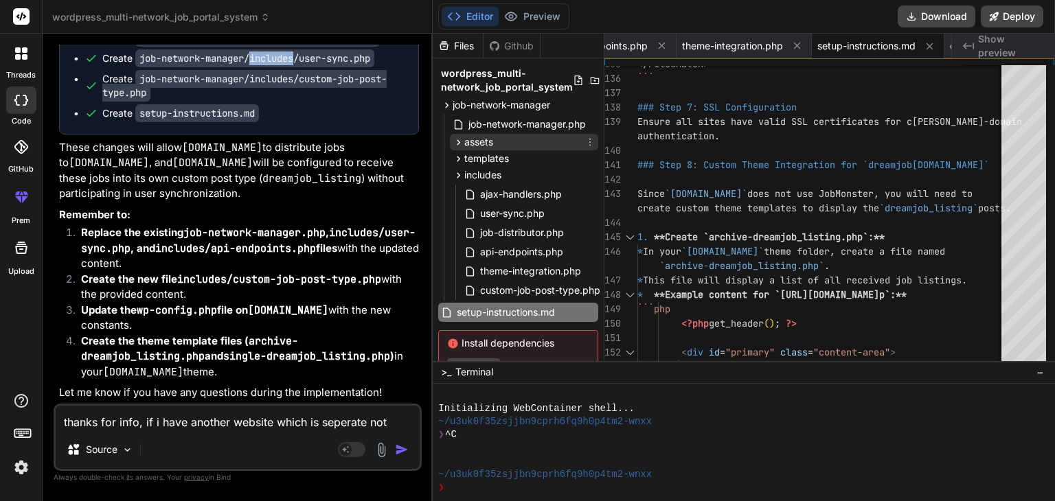
click at [457, 144] on icon at bounding box center [459, 143] width 12 height 12
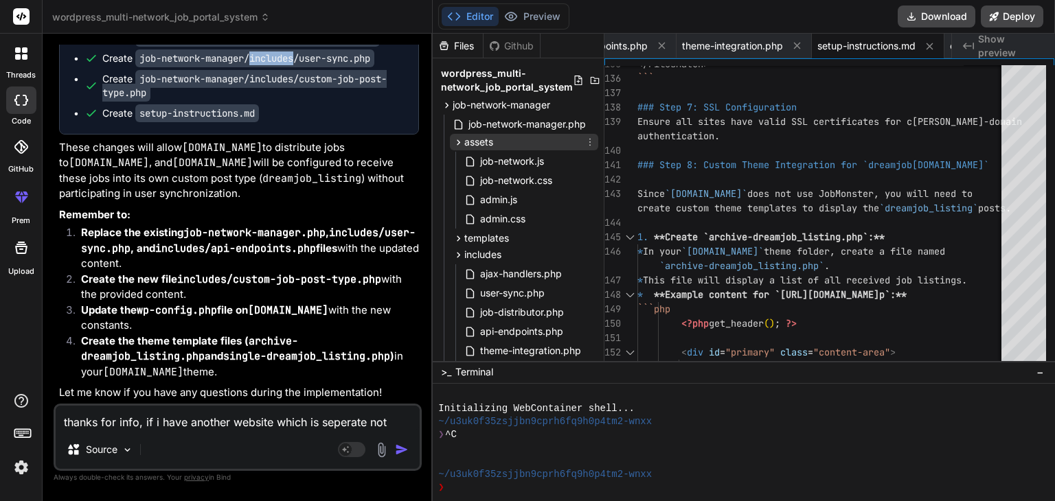
click at [457, 144] on icon at bounding box center [459, 143] width 12 height 12
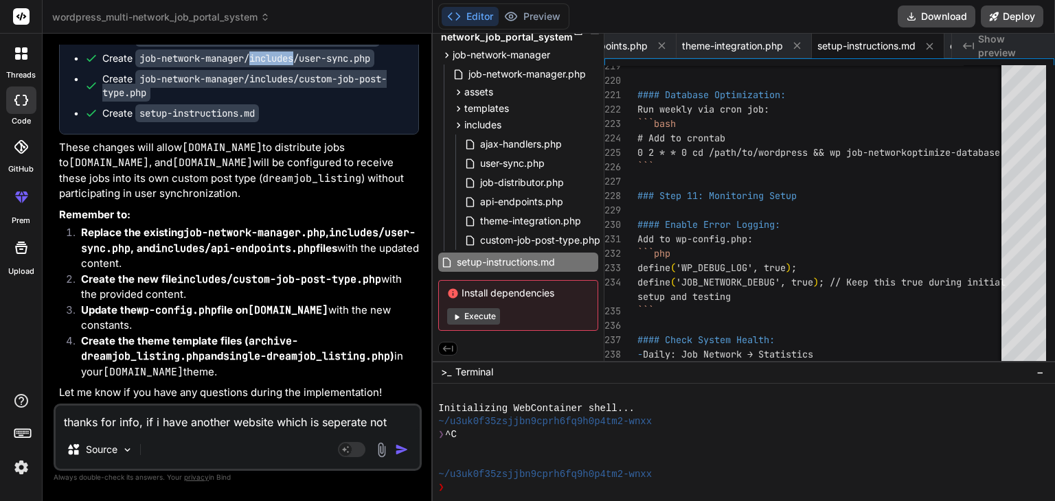
scroll to position [16331, 0]
